Goal: Task Accomplishment & Management: Complete application form

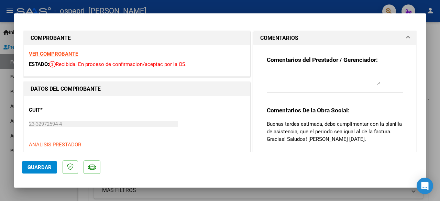
type input "$ 0,00"
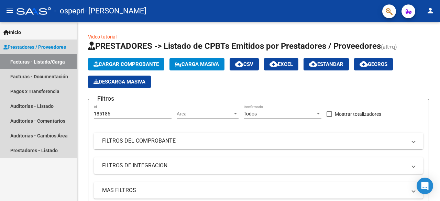
click at [51, 62] on link "Facturas - Listado/Carga" at bounding box center [38, 61] width 77 height 15
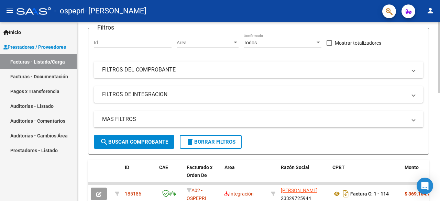
click at [440, 91] on div at bounding box center [439, 86] width 2 height 71
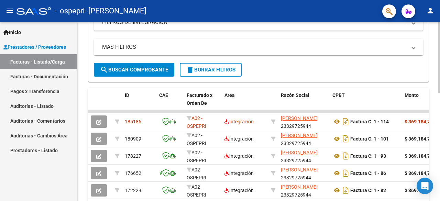
click at [440, 120] on div at bounding box center [439, 115] width 2 height 71
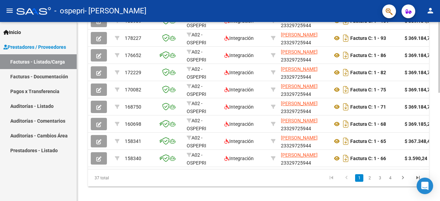
scroll to position [274, 0]
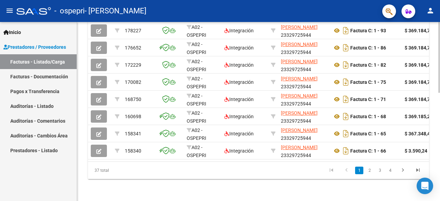
click at [440, 146] on div at bounding box center [439, 165] width 2 height 71
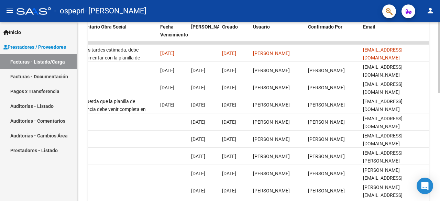
scroll to position [211, 0]
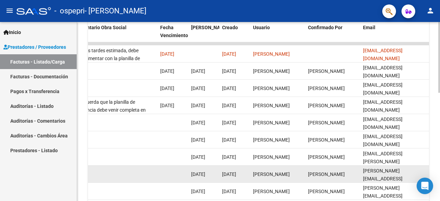
drag, startPoint x: 440, startPoint y: 118, endPoint x: 161, endPoint y: 176, distance: 284.3
click at [161, 176] on datatable-body-cell at bounding box center [172, 174] width 31 height 17
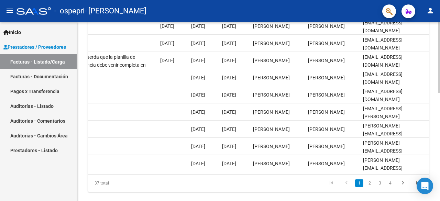
scroll to position [258, 0]
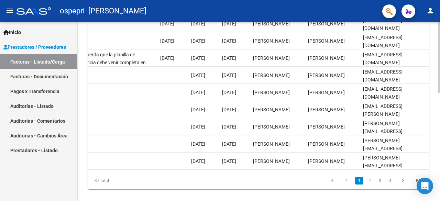
click at [439, 130] on div at bounding box center [439, 161] width 2 height 71
drag, startPoint x: 331, startPoint y: 176, endPoint x: 433, endPoint y: 98, distance: 128.5
click at [440, 128] on div at bounding box center [439, 161] width 2 height 71
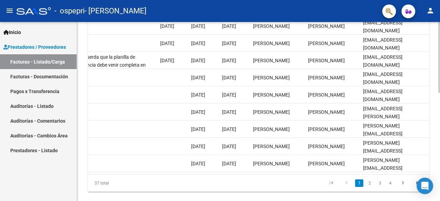
scroll to position [265, 0]
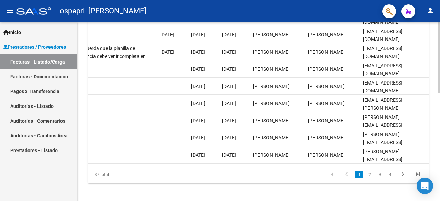
click at [439, 132] on div at bounding box center [439, 164] width 2 height 71
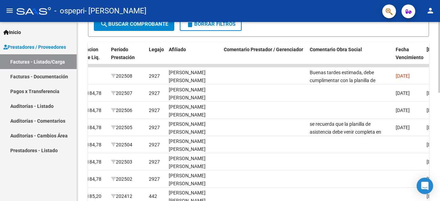
scroll to position [190, 0]
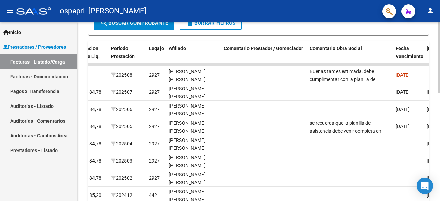
click at [438, 108] on div at bounding box center [439, 134] width 2 height 71
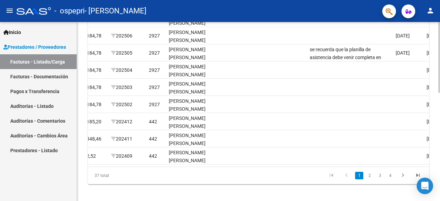
scroll to position [274, 0]
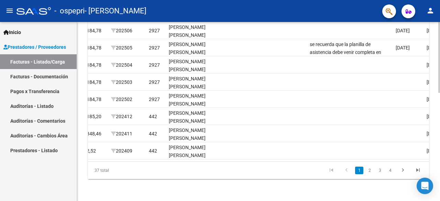
click at [440, 137] on div at bounding box center [439, 165] width 2 height 71
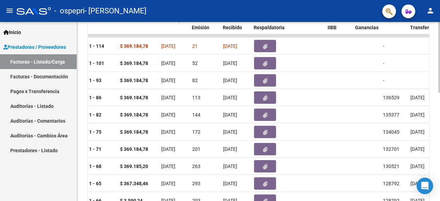
scroll to position [220, 0]
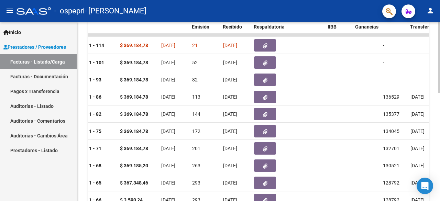
click at [440, 114] on div at bounding box center [439, 145] width 2 height 71
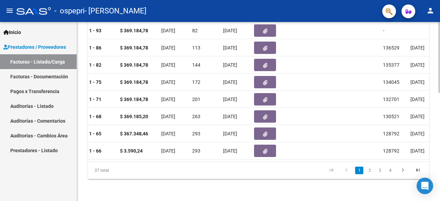
click at [438, 168] on div at bounding box center [439, 165] width 2 height 71
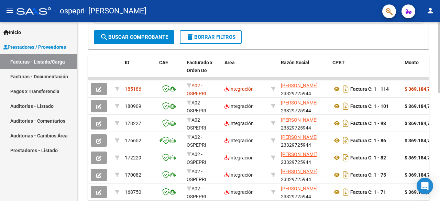
scroll to position [176, 0]
click at [440, 101] on div at bounding box center [439, 128] width 2 height 71
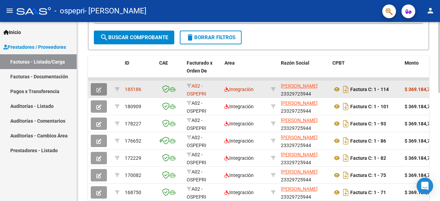
click at [95, 91] on button "button" at bounding box center [99, 89] width 16 height 12
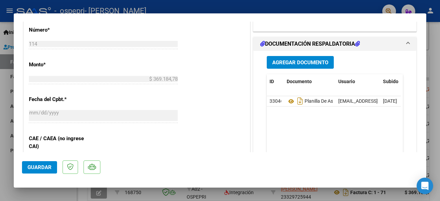
scroll to position [333, 0]
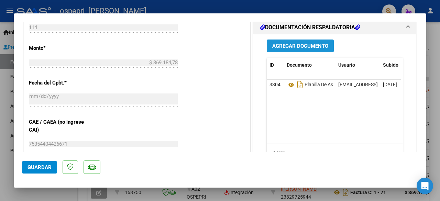
click at [319, 47] on span "Agregar Documento" at bounding box center [300, 46] width 56 height 6
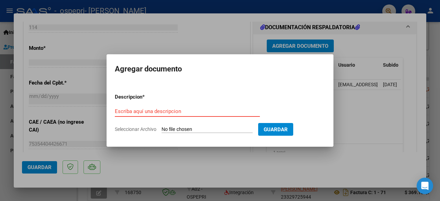
click at [189, 113] on input "Escriba aquí una descripcion" at bounding box center [187, 111] width 145 height 6
click at [165, 112] on input "PLANILLA DE ASISTECIA" at bounding box center [187, 111] width 145 height 6
type input "PLANILLA DE ASISTENCIA"
click at [223, 131] on input "Seleccionar Archivo" at bounding box center [207, 129] width 91 height 7
click at [170, 127] on input "Seleccionar Archivo" at bounding box center [207, 129] width 91 height 7
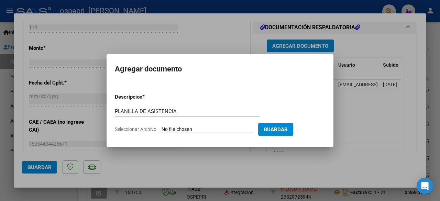
type input "C:\fakepath\planilla asistencia sai.pdf"
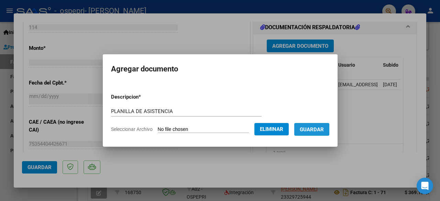
click at [315, 130] on span "Guardar" at bounding box center [312, 129] width 24 height 6
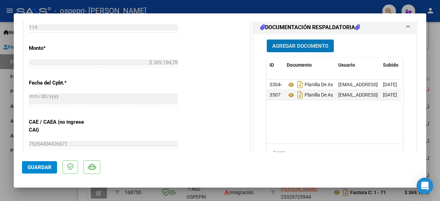
type input "$ 0,00"
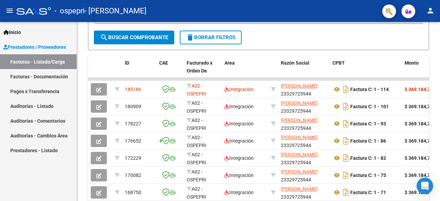
scroll to position [176, 0]
